Goal: Information Seeking & Learning: Learn about a topic

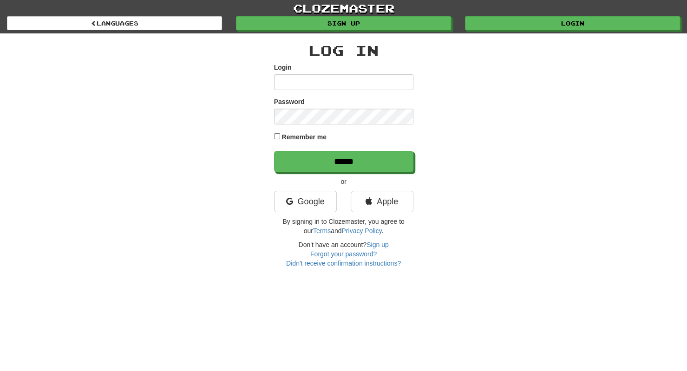
click at [317, 79] on input "Login" at bounding box center [343, 82] width 139 height 16
type input "**********"
click at [274, 151] on input "******" at bounding box center [343, 161] width 139 height 21
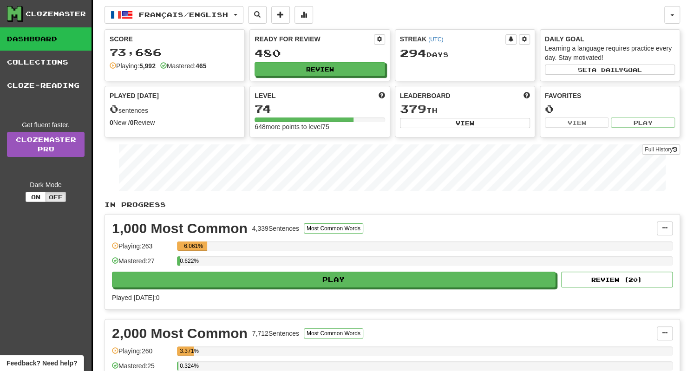
scroll to position [32, 0]
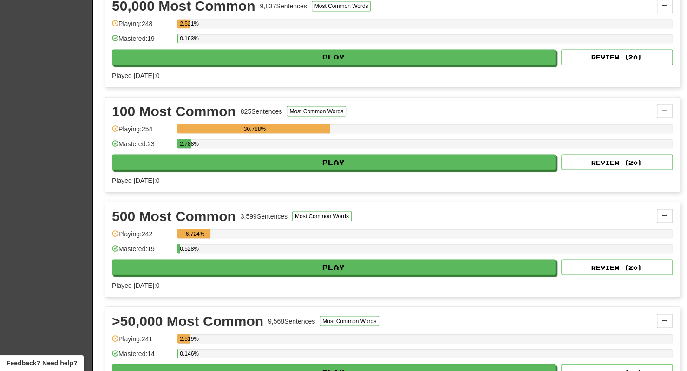
scroll to position [959, 0]
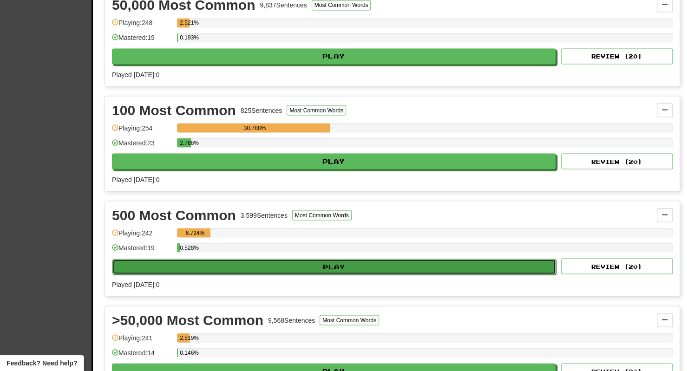
click at [274, 259] on button "Play" at bounding box center [334, 267] width 444 height 16
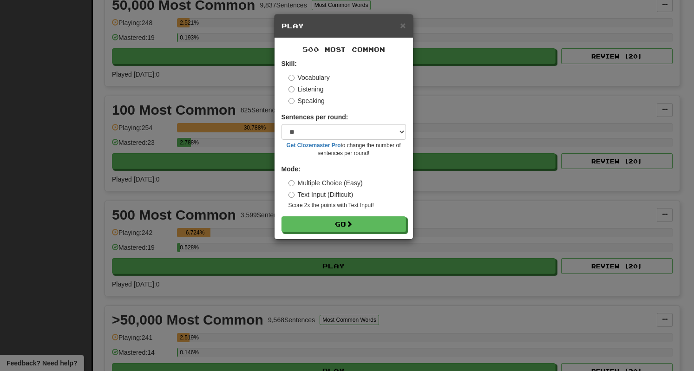
click at [64, 204] on div "× Play 500 Most Common Skill: Vocabulary Listening Speaking Sentences per round…" at bounding box center [347, 185] width 694 height 371
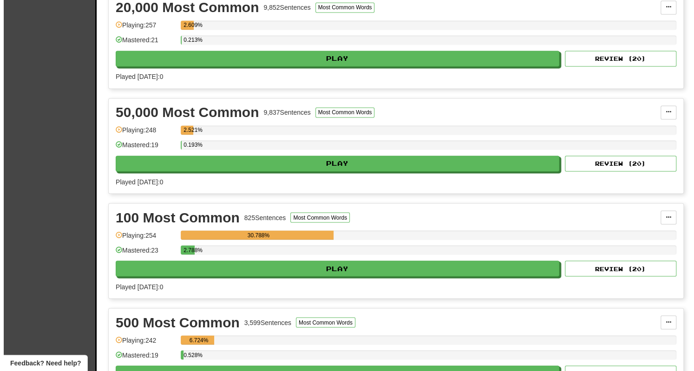
scroll to position [851, 0]
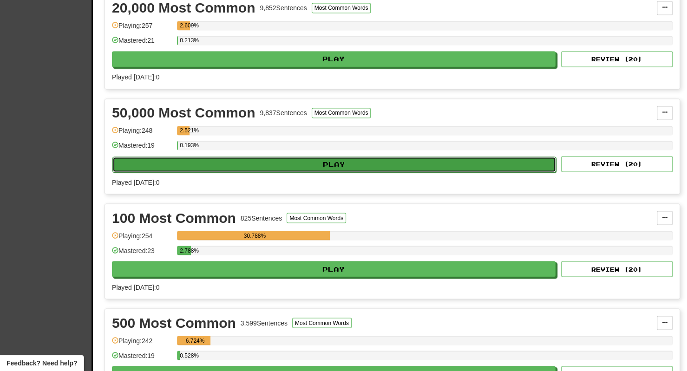
click at [215, 163] on button "Play" at bounding box center [334, 165] width 444 height 16
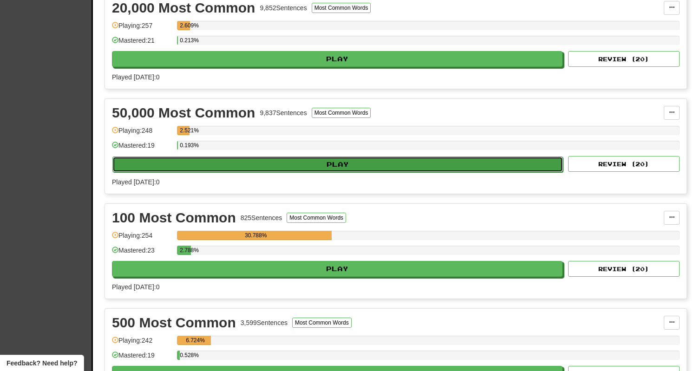
select select "**"
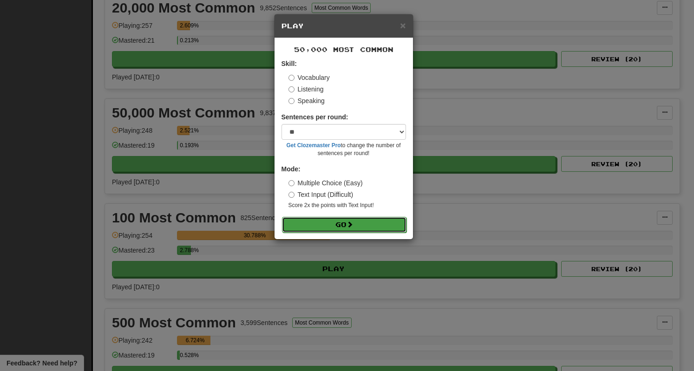
click at [314, 226] on button "Go" at bounding box center [344, 225] width 125 height 16
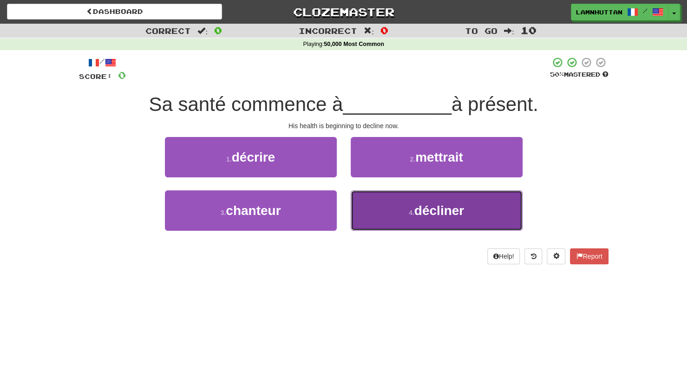
click at [420, 214] on span "décliner" at bounding box center [439, 211] width 50 height 14
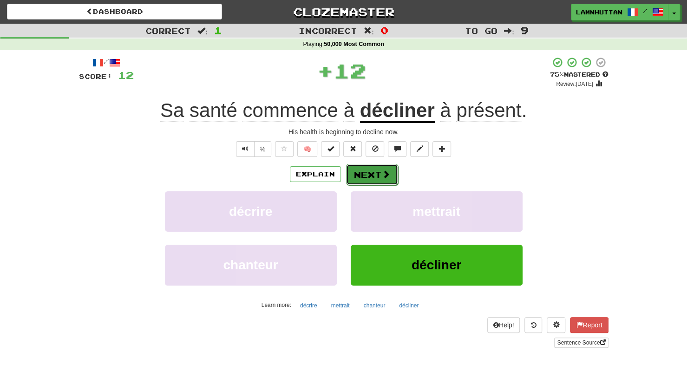
click at [374, 179] on button "Next" at bounding box center [372, 174] width 52 height 21
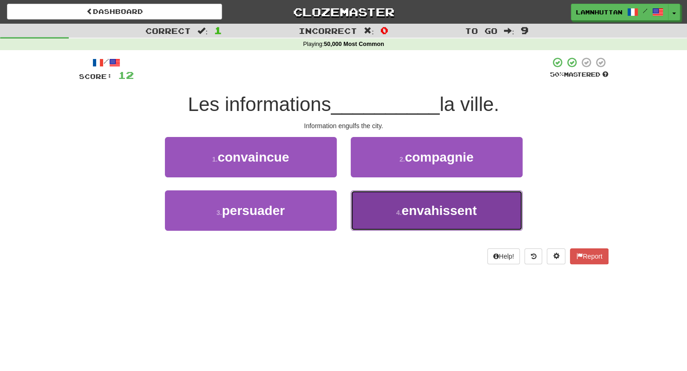
click at [385, 223] on button "4 . envahissent" at bounding box center [437, 211] width 172 height 40
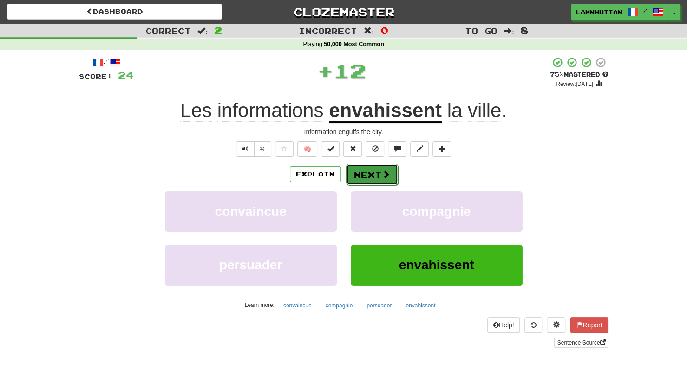
click at [355, 176] on button "Next" at bounding box center [372, 174] width 52 height 21
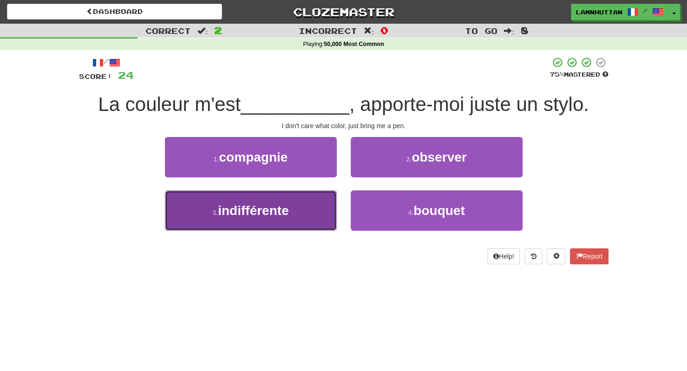
click at [321, 215] on button "3 . indifférente" at bounding box center [251, 211] width 172 height 40
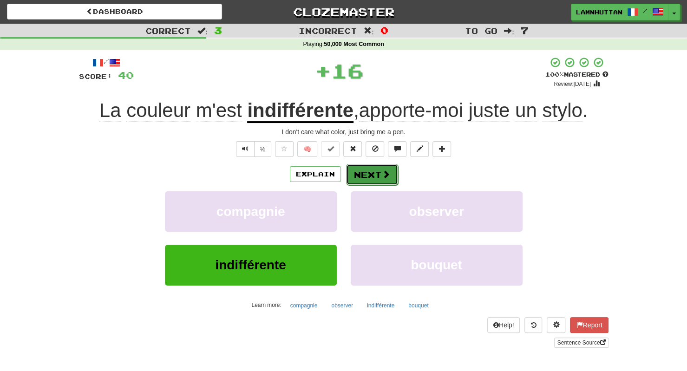
click at [371, 179] on button "Next" at bounding box center [372, 174] width 52 height 21
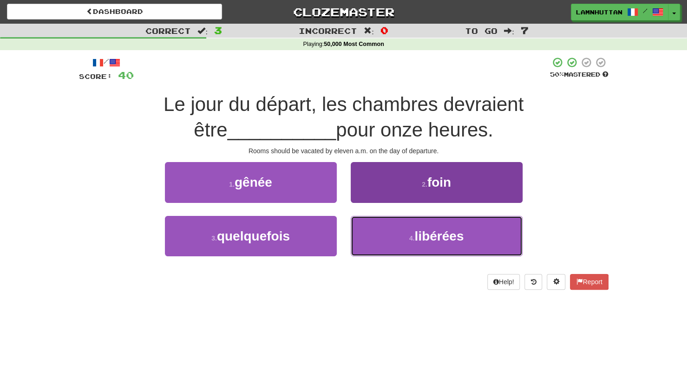
drag, startPoint x: 413, startPoint y: 226, endPoint x: 361, endPoint y: 192, distance: 62.1
click at [361, 192] on div "1 . gênée 2 . foin 3 . quelquefois 4 . libérées" at bounding box center [344, 215] width 544 height 107
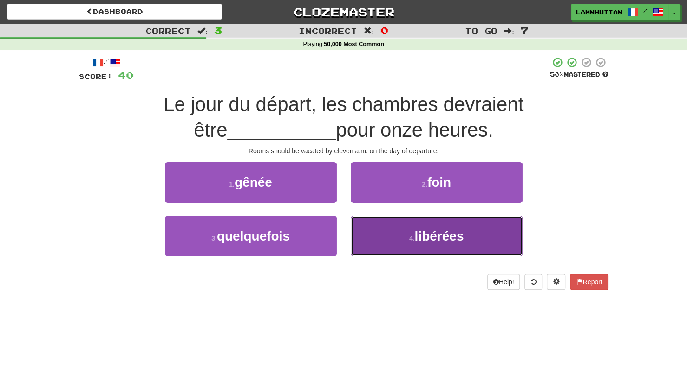
click at [386, 244] on button "4 . libérées" at bounding box center [437, 236] width 172 height 40
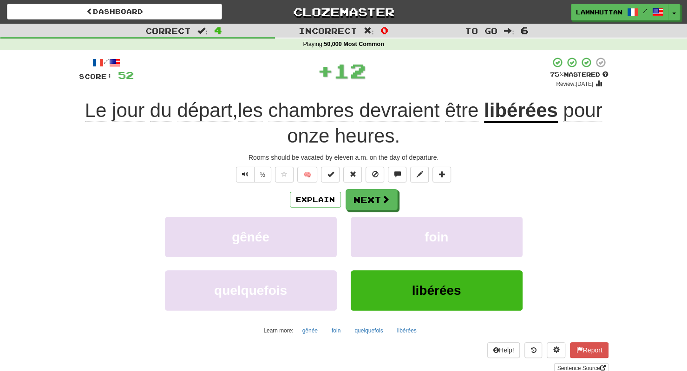
click at [365, 187] on div "/ Score: 52 + 12 75 % Mastered Review: 2025-09-18 Le jour du départ , les chamb…" at bounding box center [344, 215] width 530 height 316
click at [362, 199] on button "Next" at bounding box center [372, 200] width 52 height 21
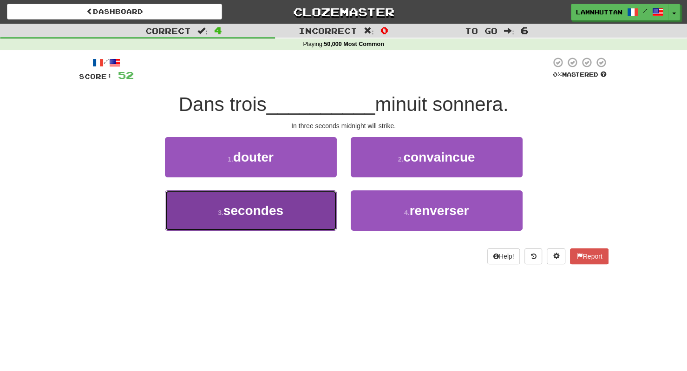
click at [319, 214] on button "3 . secondes" at bounding box center [251, 211] width 172 height 40
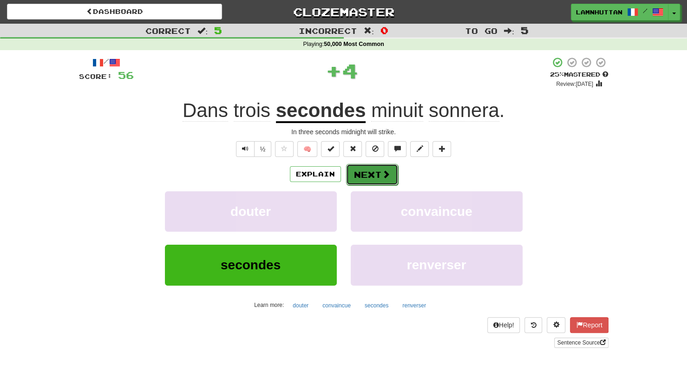
click at [372, 178] on button "Next" at bounding box center [372, 174] width 52 height 21
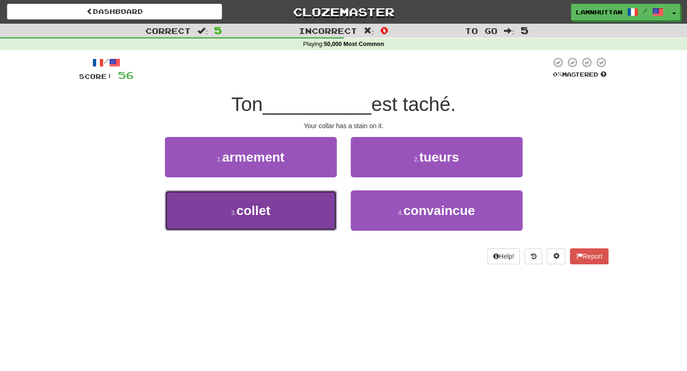
click at [284, 225] on button "3 . collet" at bounding box center [251, 211] width 172 height 40
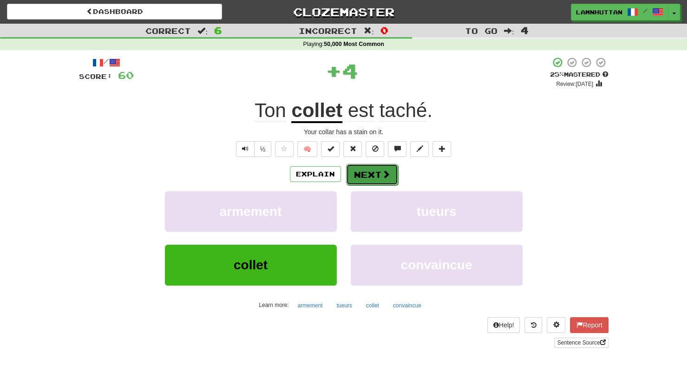
click at [367, 178] on button "Next" at bounding box center [372, 174] width 52 height 21
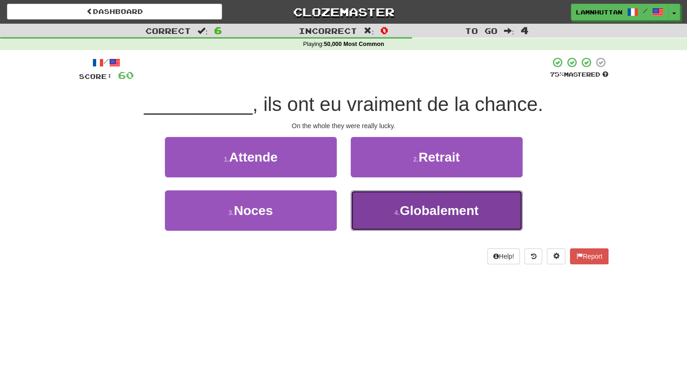
click at [395, 210] on small "4 ." at bounding box center [398, 212] width 6 height 7
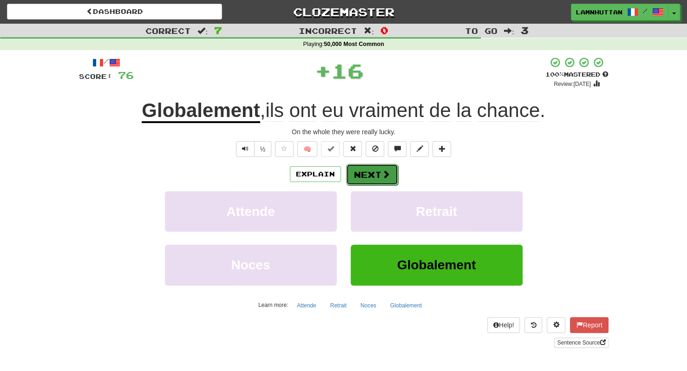
click at [370, 178] on button "Next" at bounding box center [372, 174] width 52 height 21
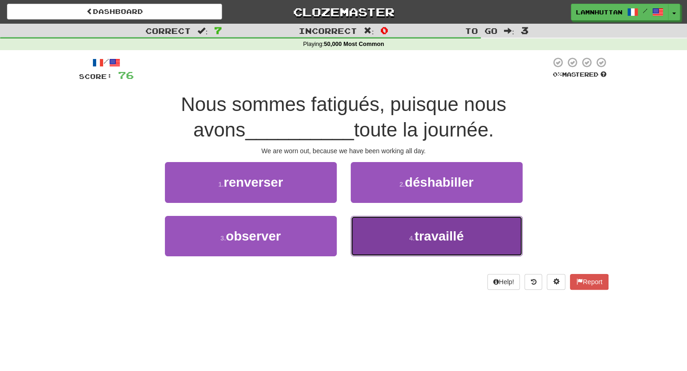
click at [377, 233] on button "4 . travaillé" at bounding box center [437, 236] width 172 height 40
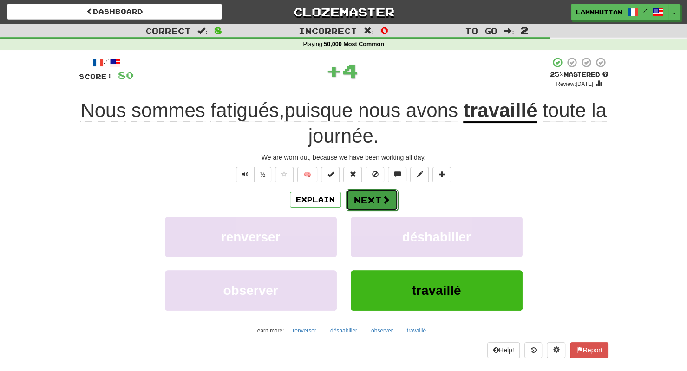
click at [357, 198] on button "Next" at bounding box center [372, 200] width 52 height 21
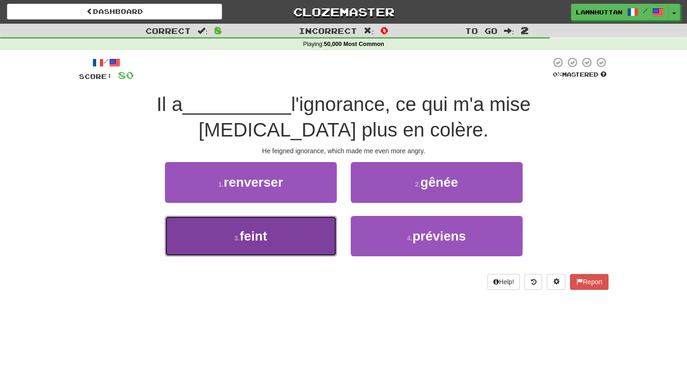
click at [252, 243] on button "3 . feint" at bounding box center [251, 236] width 172 height 40
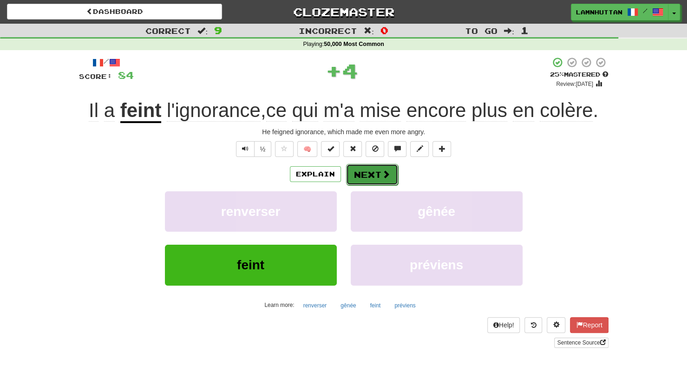
click at [359, 181] on button "Next" at bounding box center [372, 174] width 52 height 21
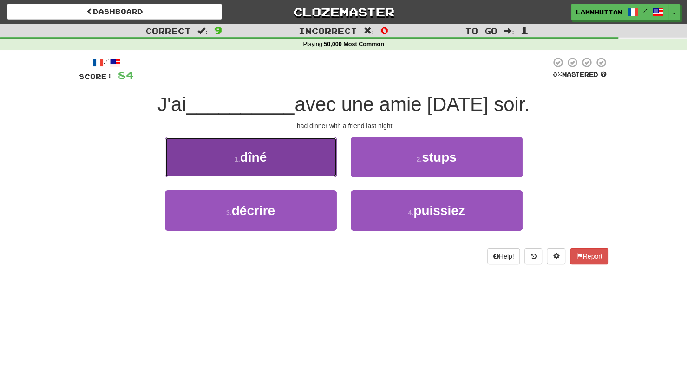
click at [303, 157] on button "1 . dîné" at bounding box center [251, 157] width 172 height 40
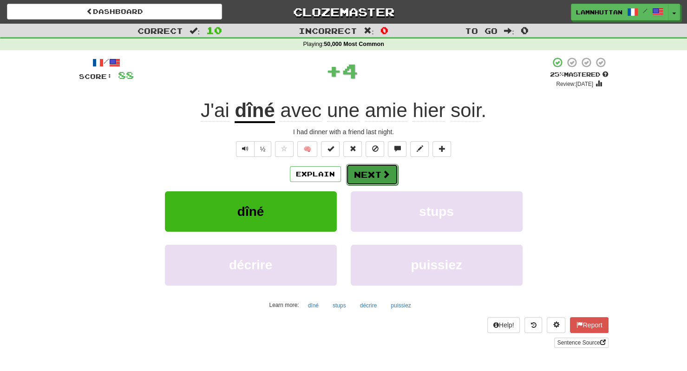
click at [348, 173] on button "Next" at bounding box center [372, 174] width 52 height 21
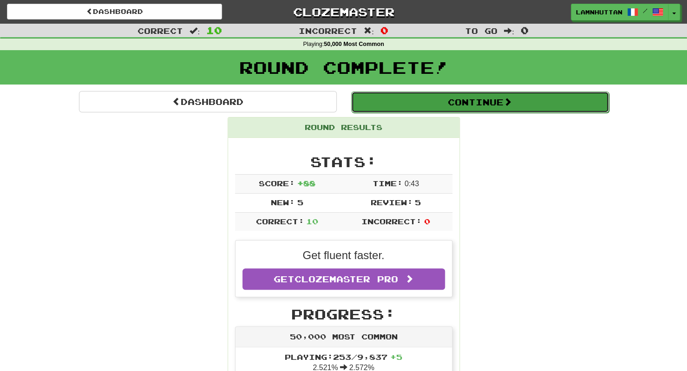
click at [424, 111] on button "Continue" at bounding box center [480, 102] width 258 height 21
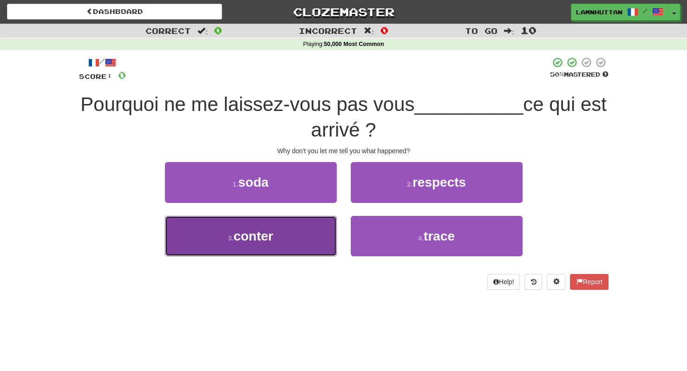
click at [329, 230] on button "3 . conter" at bounding box center [251, 236] width 172 height 40
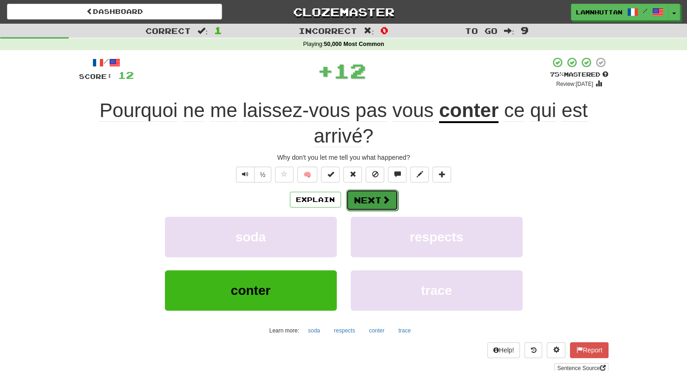
click at [378, 199] on button "Next" at bounding box center [372, 200] width 52 height 21
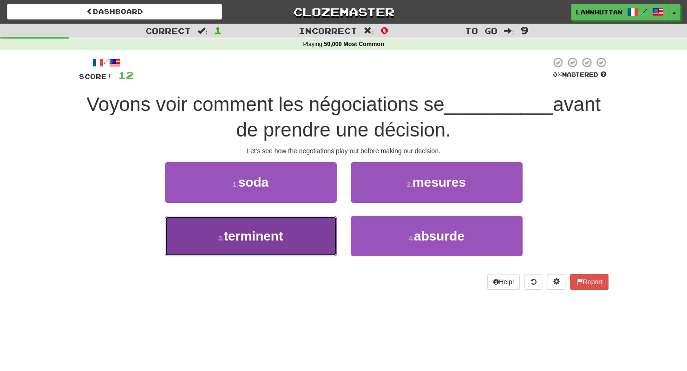
click at [320, 231] on button "3 . terminent" at bounding box center [251, 236] width 172 height 40
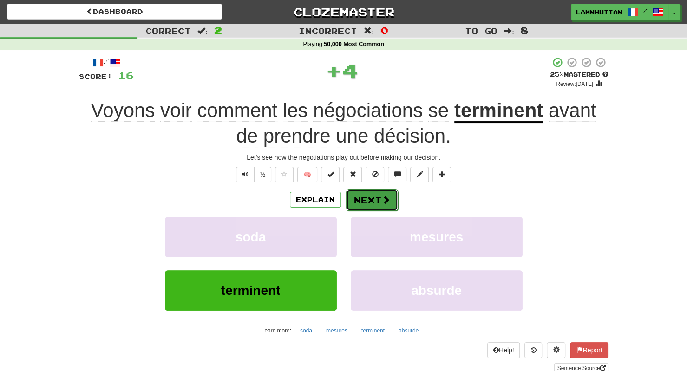
click at [346, 207] on button "Next" at bounding box center [372, 200] width 52 height 21
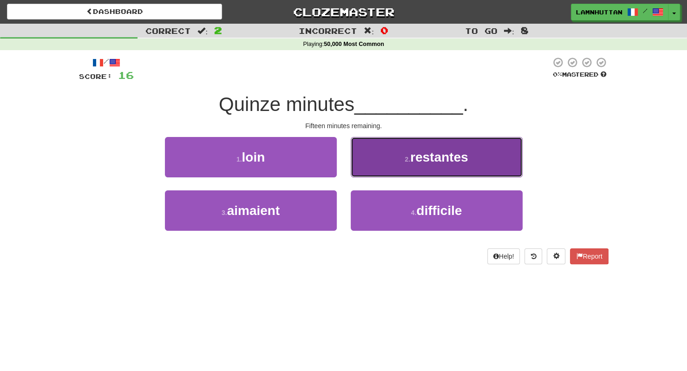
click at [445, 164] on button "2 . restantes" at bounding box center [437, 157] width 172 height 40
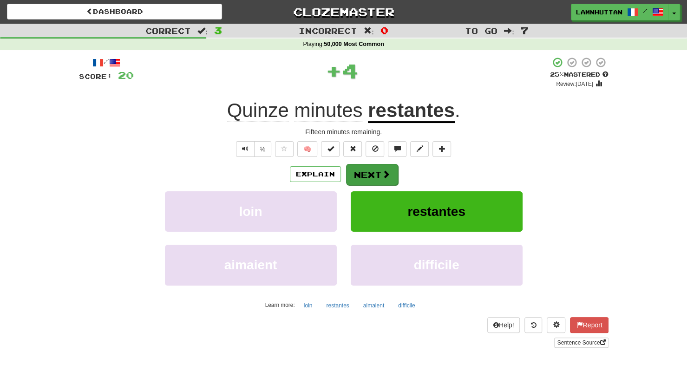
drag, startPoint x: 365, startPoint y: 185, endPoint x: 375, endPoint y: 170, distance: 17.5
click at [375, 170] on div "Explain Next loin restantes aimaient difficile Learn more: loin restantes aimai…" at bounding box center [344, 238] width 530 height 149
click at [375, 170] on button "Next" at bounding box center [372, 174] width 52 height 21
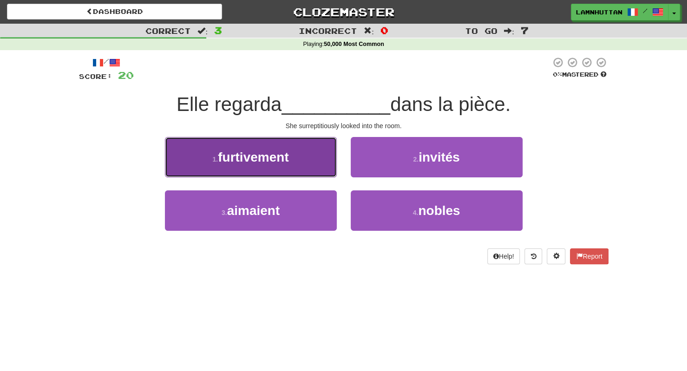
click at [329, 166] on button "1 . furtivement" at bounding box center [251, 157] width 172 height 40
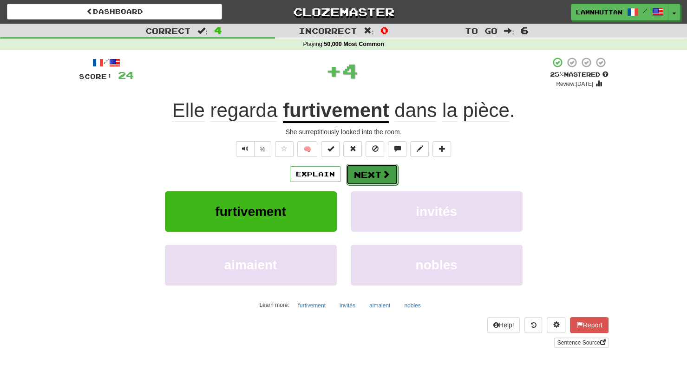
click at [380, 173] on button "Next" at bounding box center [372, 174] width 52 height 21
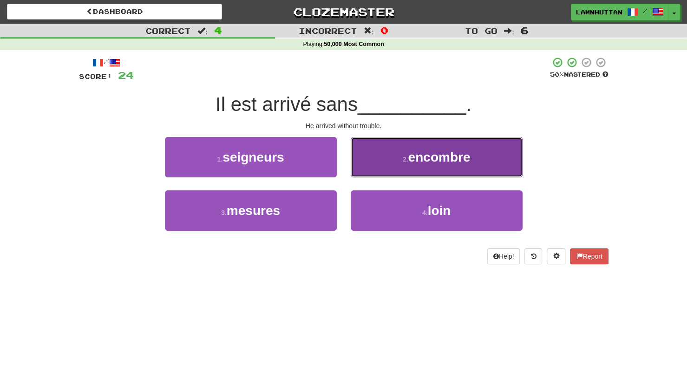
click at [414, 159] on span "encombre" at bounding box center [439, 157] width 62 height 14
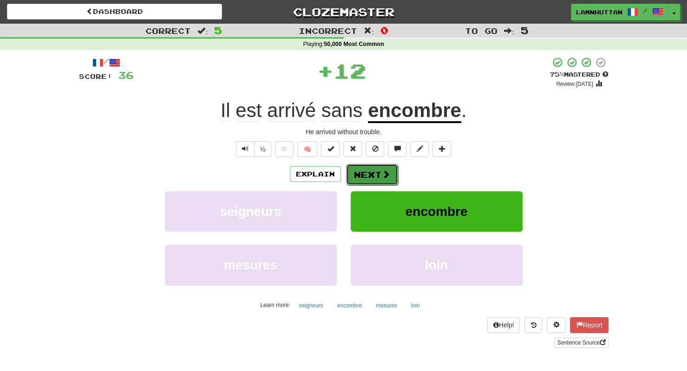
click at [359, 179] on button "Next" at bounding box center [372, 174] width 52 height 21
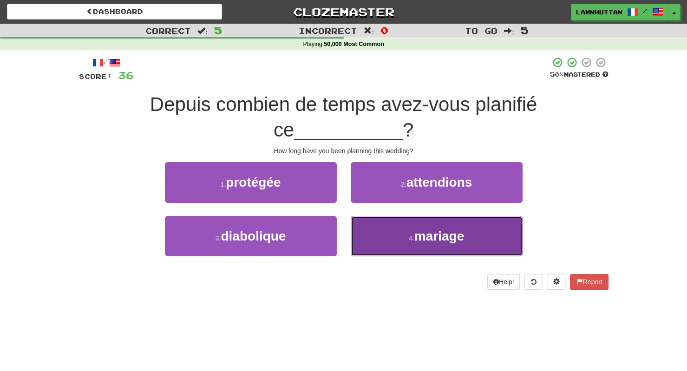
click at [388, 234] on button "4 . mariage" at bounding box center [437, 236] width 172 height 40
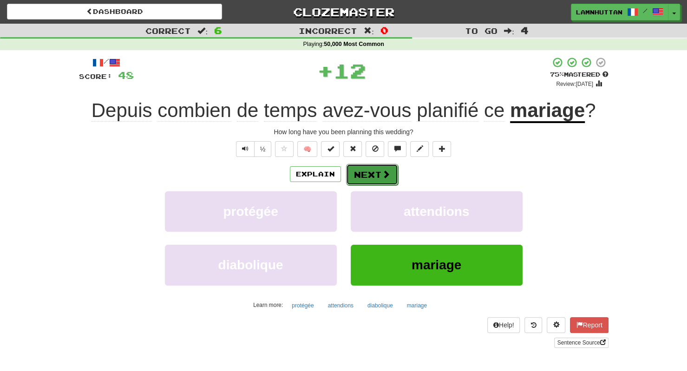
click at [362, 183] on button "Next" at bounding box center [372, 174] width 52 height 21
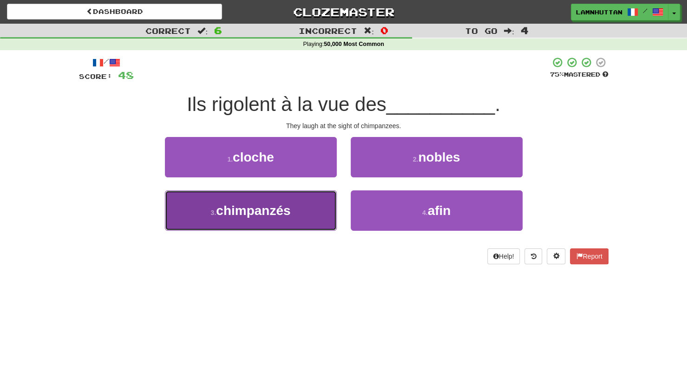
click at [291, 198] on button "3 . chimpanzés" at bounding box center [251, 211] width 172 height 40
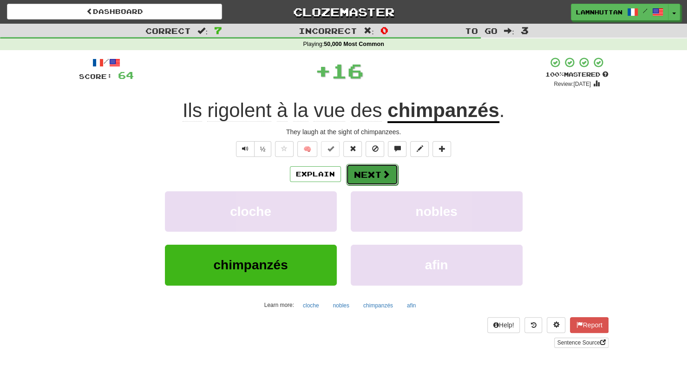
click at [364, 170] on button "Next" at bounding box center [372, 174] width 52 height 21
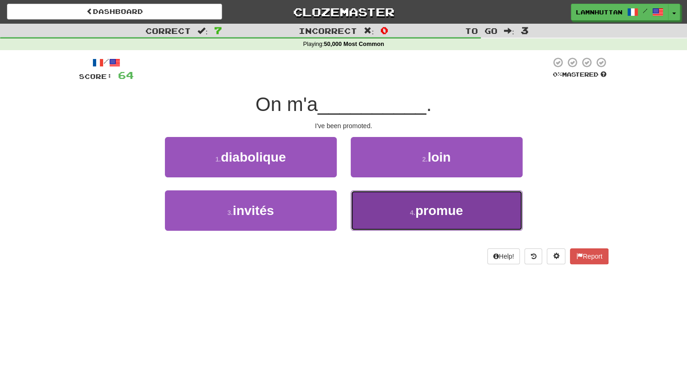
click at [375, 212] on button "4 . promue" at bounding box center [437, 211] width 172 height 40
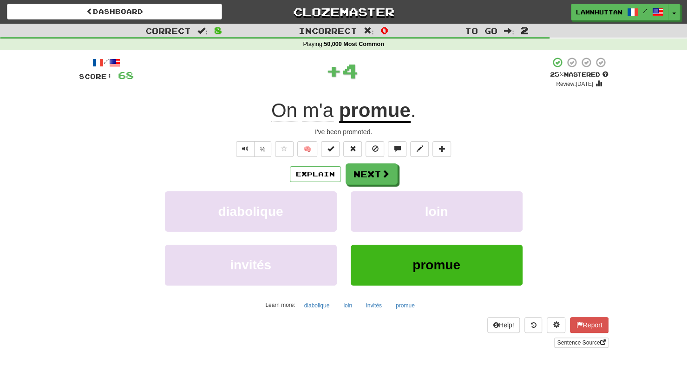
click at [369, 185] on div "Explain Next diabolique loin invités promue Learn more: diabolique loin invités…" at bounding box center [344, 238] width 530 height 149
click at [363, 179] on button "Next" at bounding box center [372, 174] width 52 height 21
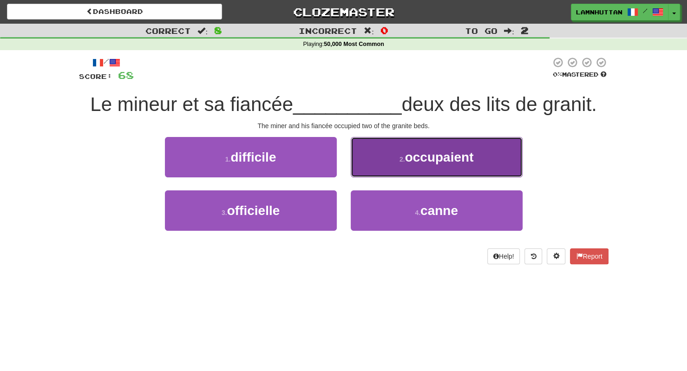
click at [384, 165] on button "2 . occupaient" at bounding box center [437, 157] width 172 height 40
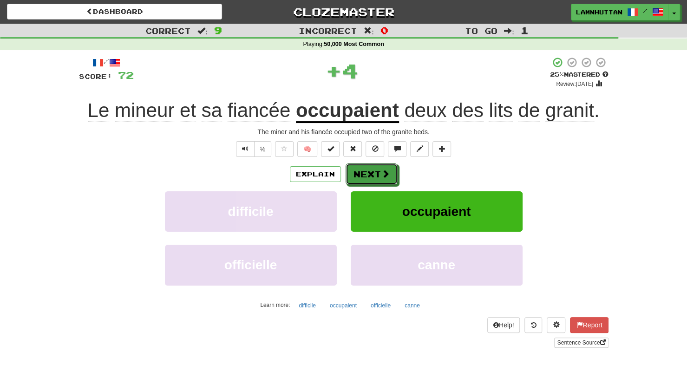
click at [367, 171] on button "Next" at bounding box center [372, 174] width 52 height 21
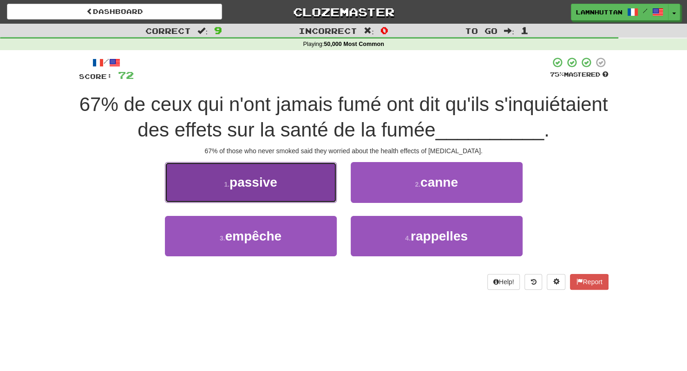
click at [318, 201] on button "1 . passive" at bounding box center [251, 182] width 172 height 40
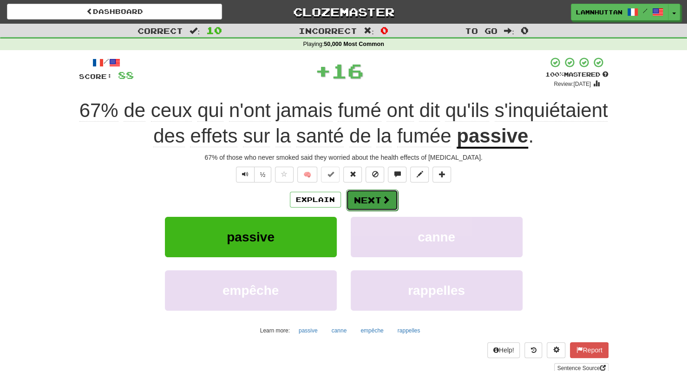
click at [363, 206] on button "Next" at bounding box center [372, 200] width 52 height 21
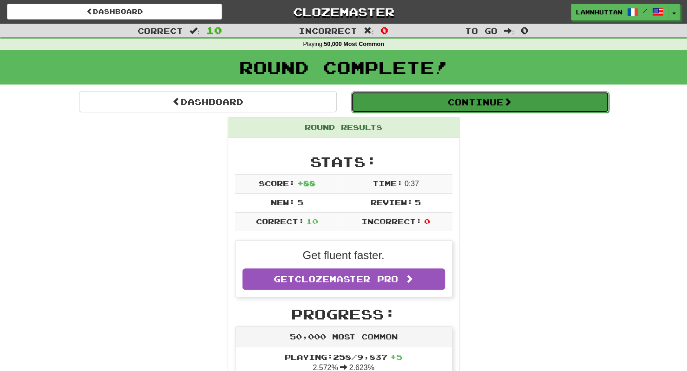
click at [491, 107] on button "Continue" at bounding box center [480, 102] width 258 height 21
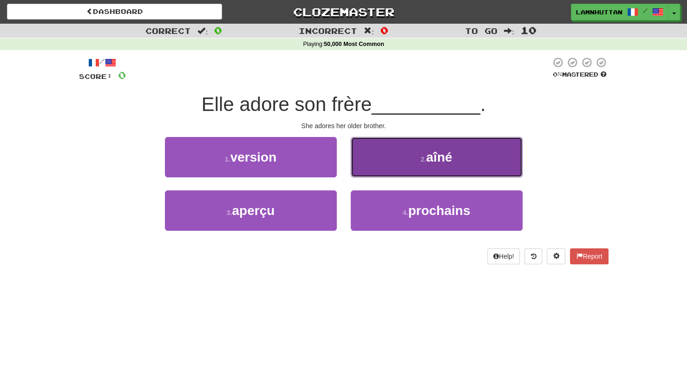
click at [419, 163] on button "2 . aîné" at bounding box center [437, 157] width 172 height 40
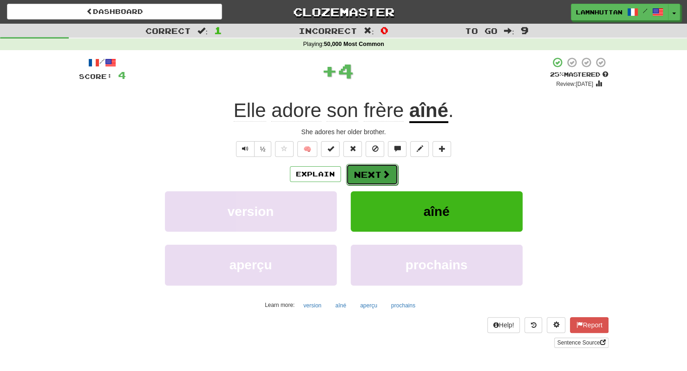
click at [368, 167] on button "Next" at bounding box center [372, 174] width 52 height 21
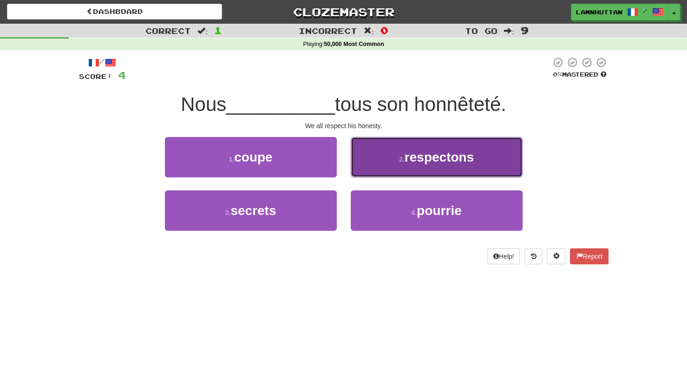
click at [366, 175] on button "2 . respectons" at bounding box center [437, 157] width 172 height 40
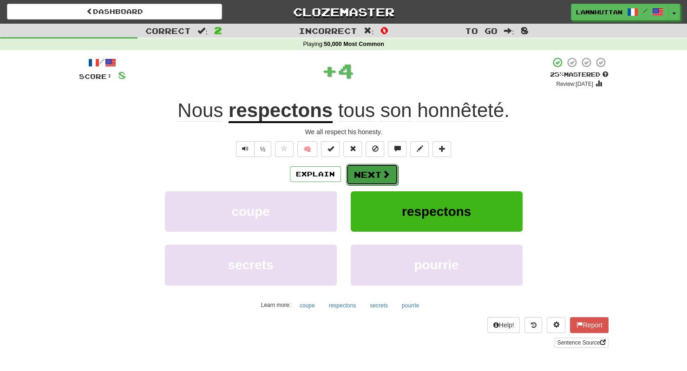
click at [361, 176] on button "Next" at bounding box center [372, 174] width 52 height 21
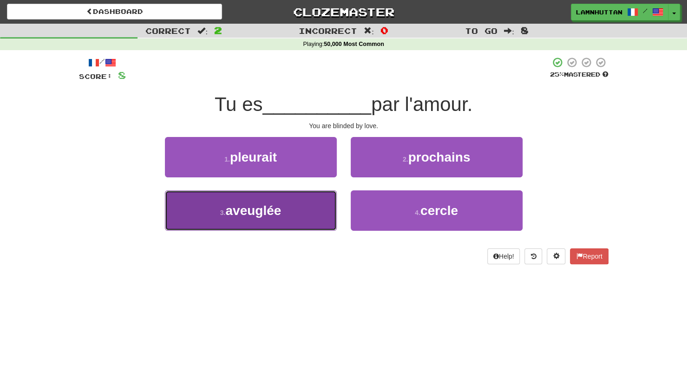
click at [301, 202] on button "3 . aveuglée" at bounding box center [251, 211] width 172 height 40
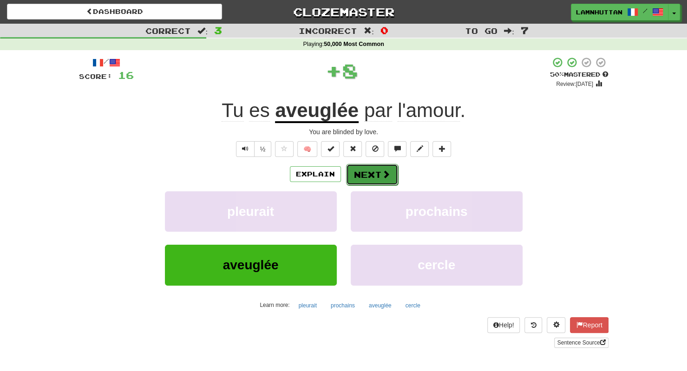
click at [362, 180] on button "Next" at bounding box center [372, 174] width 52 height 21
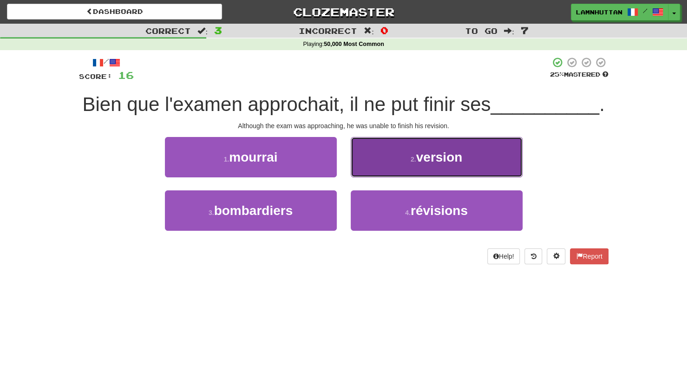
click at [421, 152] on span "version" at bounding box center [439, 157] width 46 height 14
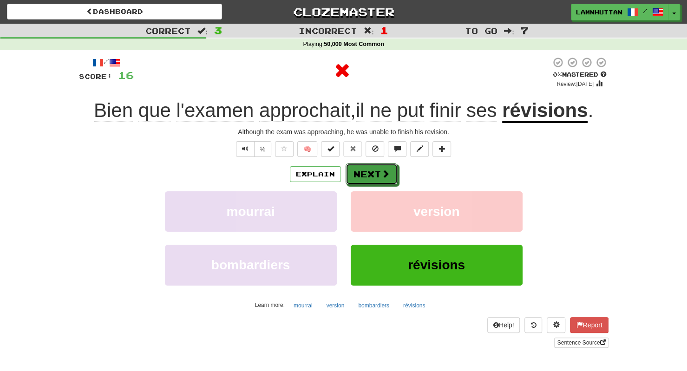
click at [368, 175] on button "Next" at bounding box center [372, 174] width 52 height 21
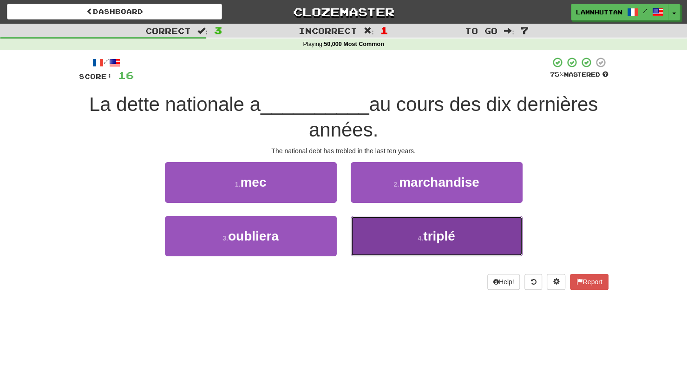
click at [387, 232] on button "4 . triplé" at bounding box center [437, 236] width 172 height 40
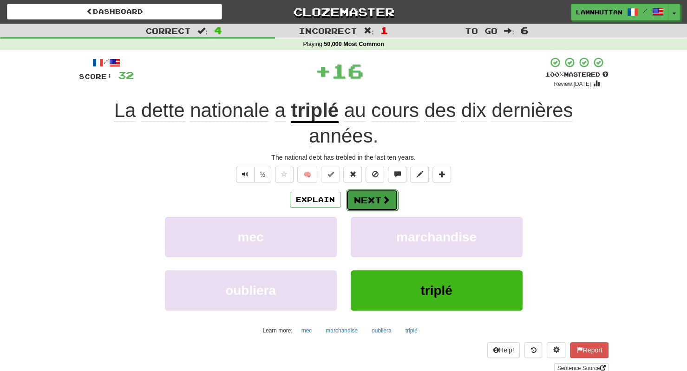
click at [375, 194] on button "Next" at bounding box center [372, 200] width 52 height 21
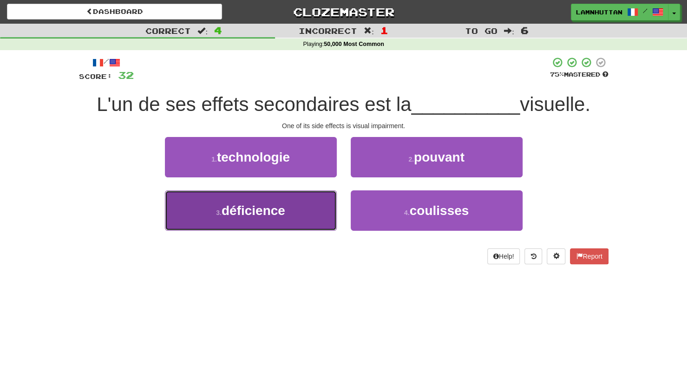
click at [300, 208] on button "3 . déficience" at bounding box center [251, 211] width 172 height 40
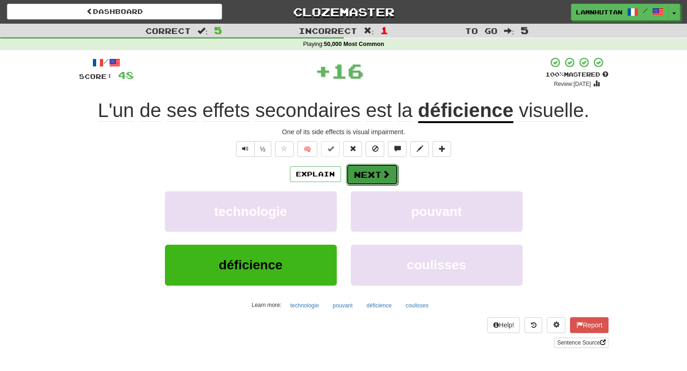
click at [378, 171] on button "Next" at bounding box center [372, 174] width 52 height 21
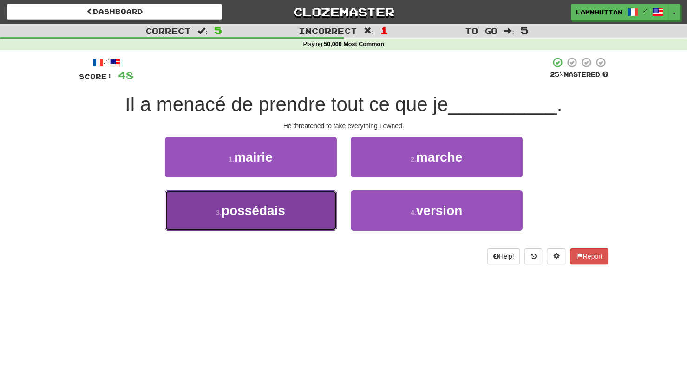
click at [291, 216] on button "3 . possédais" at bounding box center [251, 211] width 172 height 40
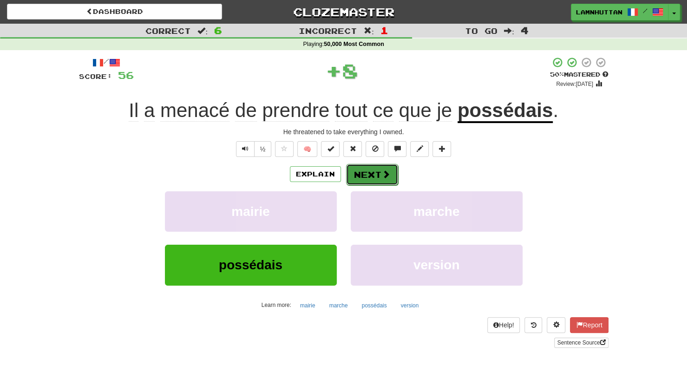
click at [377, 170] on button "Next" at bounding box center [372, 174] width 52 height 21
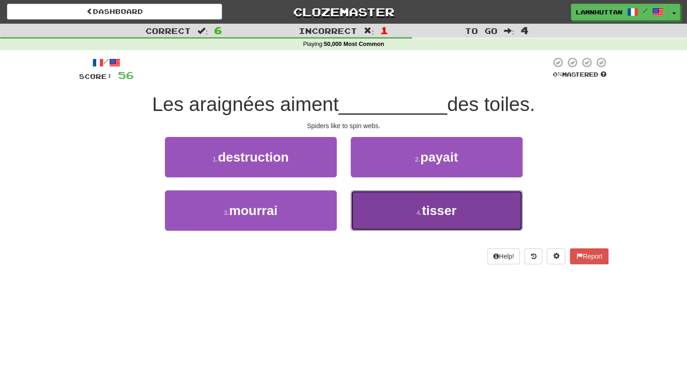
click at [420, 223] on button "4 . tisser" at bounding box center [437, 211] width 172 height 40
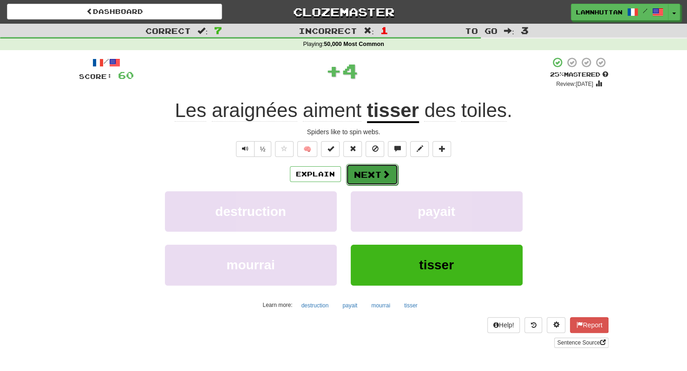
click at [380, 177] on button "Next" at bounding box center [372, 174] width 52 height 21
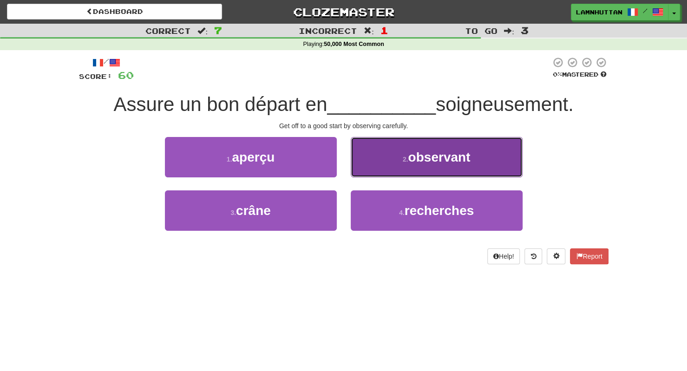
click at [405, 162] on small "2 ." at bounding box center [406, 159] width 6 height 7
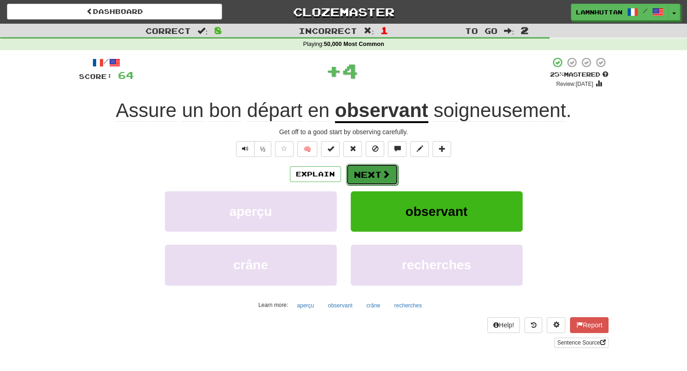
click at [377, 177] on button "Next" at bounding box center [372, 174] width 52 height 21
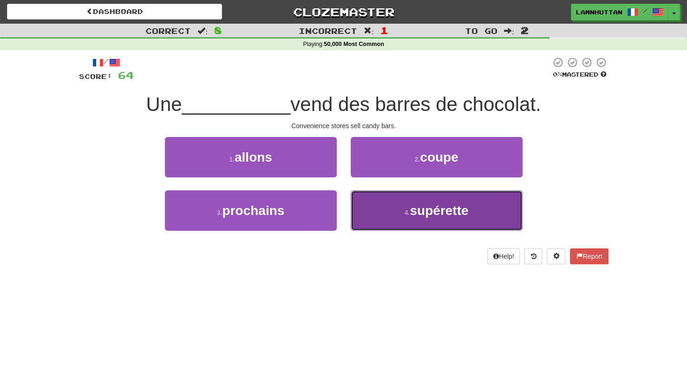
click at [408, 209] on small "4 ." at bounding box center [408, 212] width 6 height 7
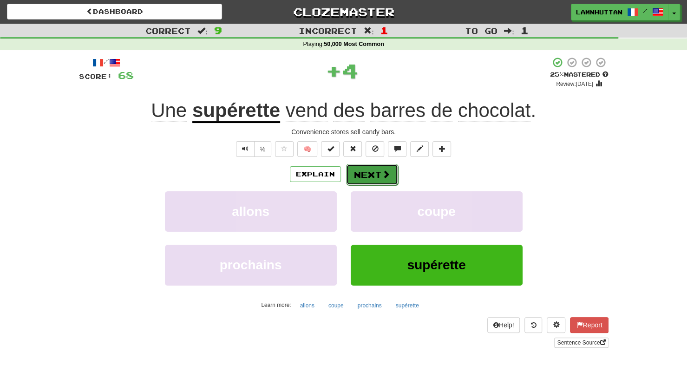
click at [375, 171] on button "Next" at bounding box center [372, 174] width 52 height 21
